Goal: Find specific page/section: Find specific page/section

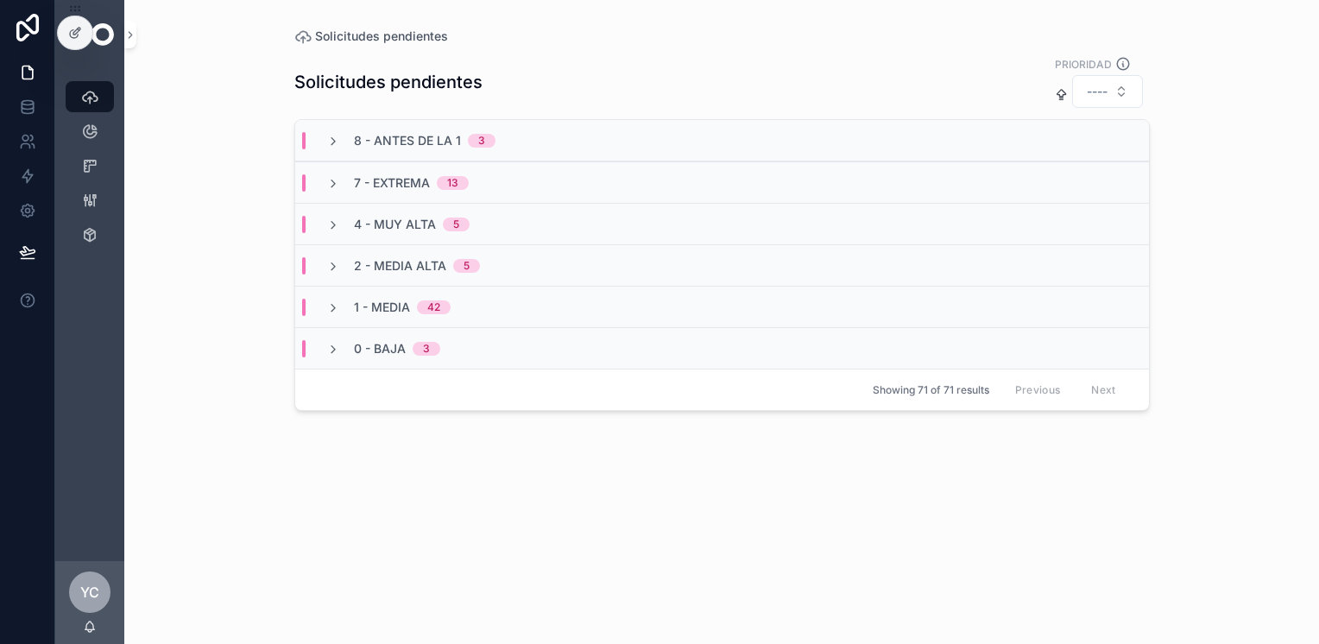
click at [373, 174] on span "7 - Extrema" at bounding box center [392, 182] width 76 height 17
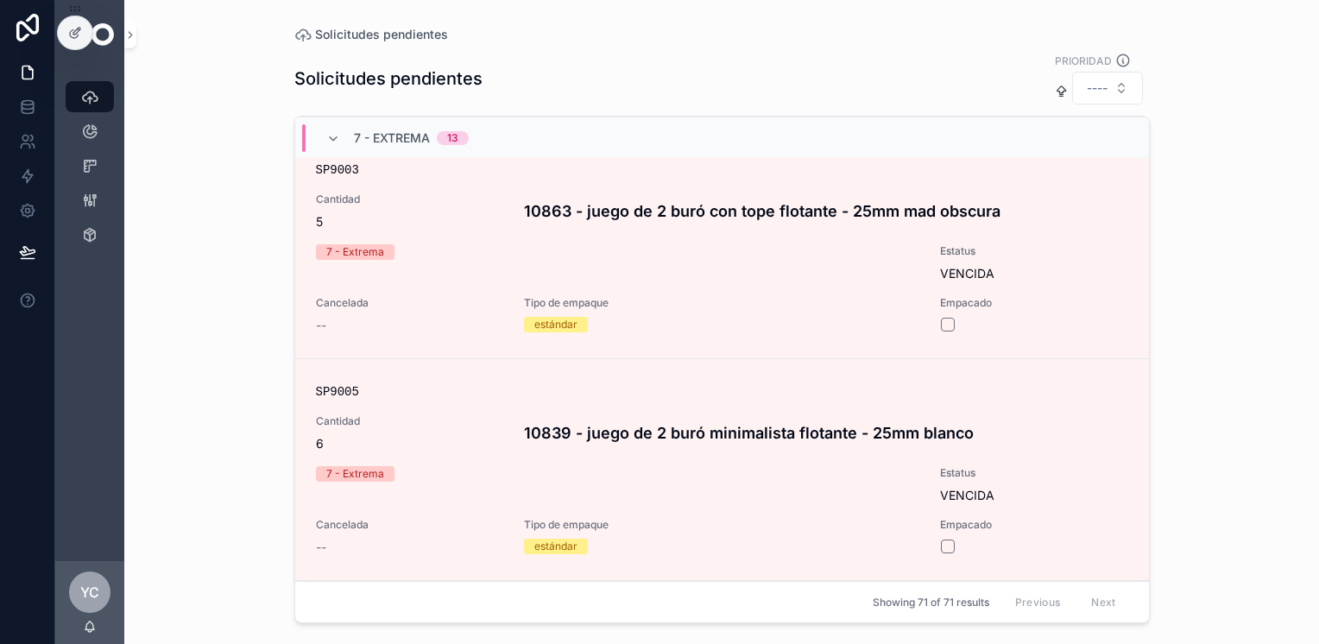
scroll to position [2665, 0]
